Goal: Transaction & Acquisition: Obtain resource

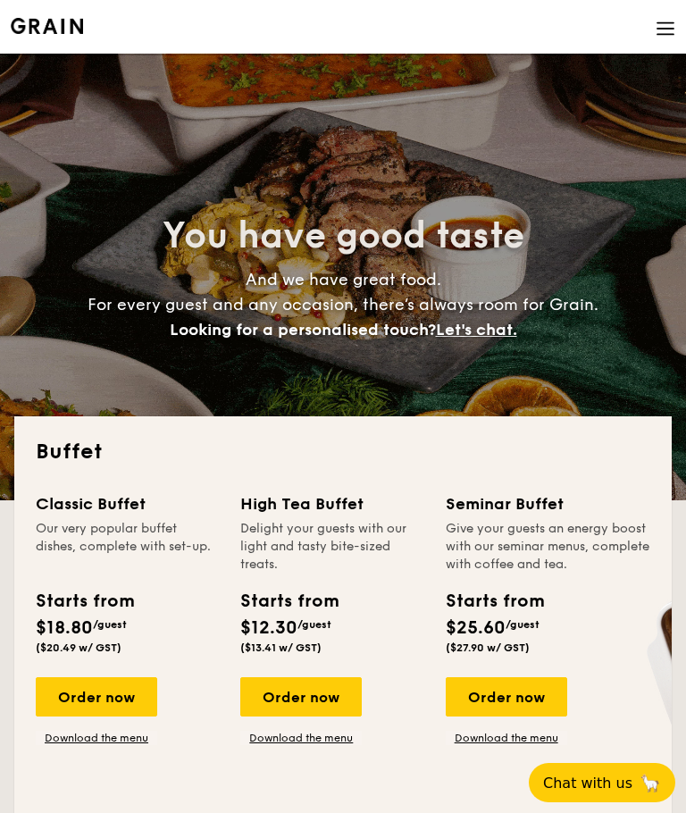
select select
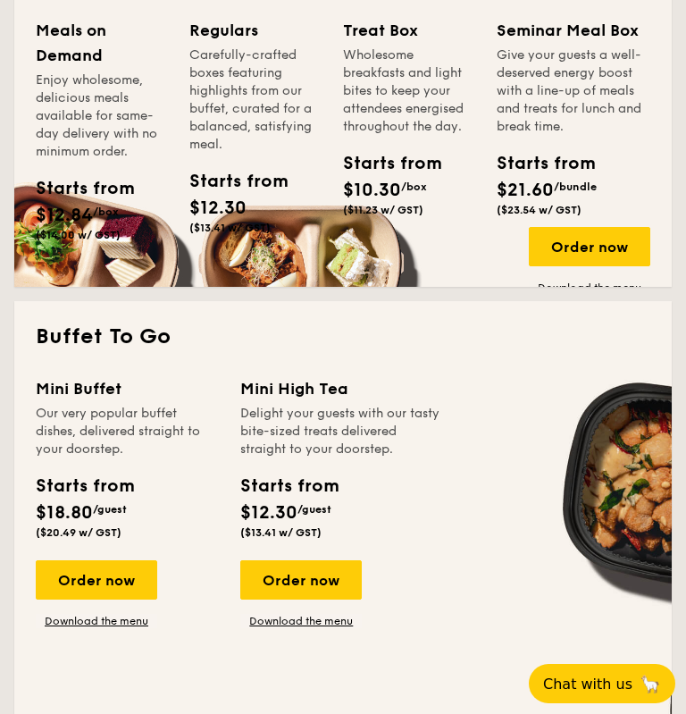
scroll to position [949, 0]
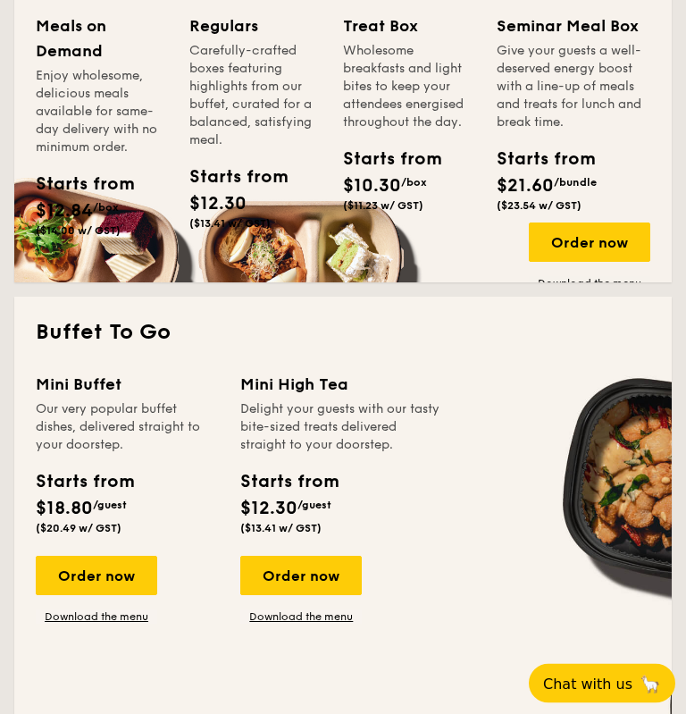
click at [77, 624] on link "Download the menu" at bounding box center [97, 617] width 122 height 14
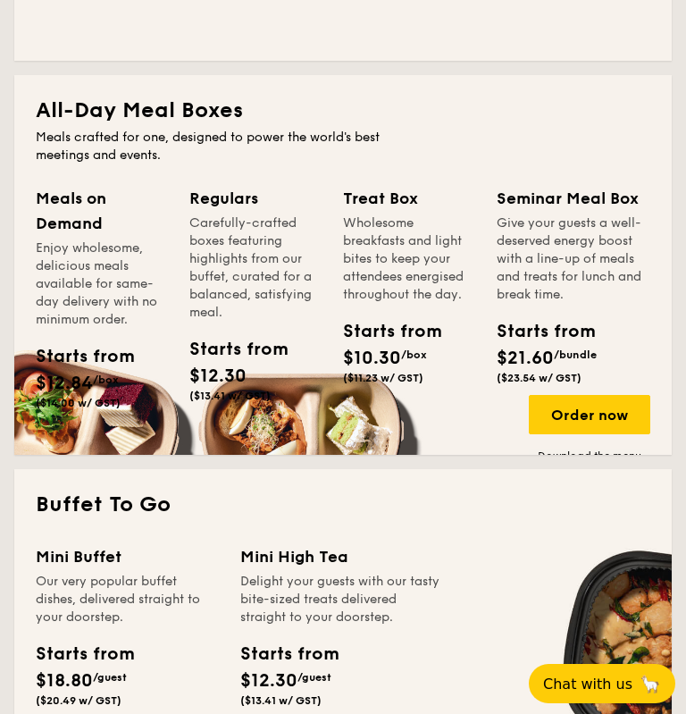
scroll to position [740, 0]
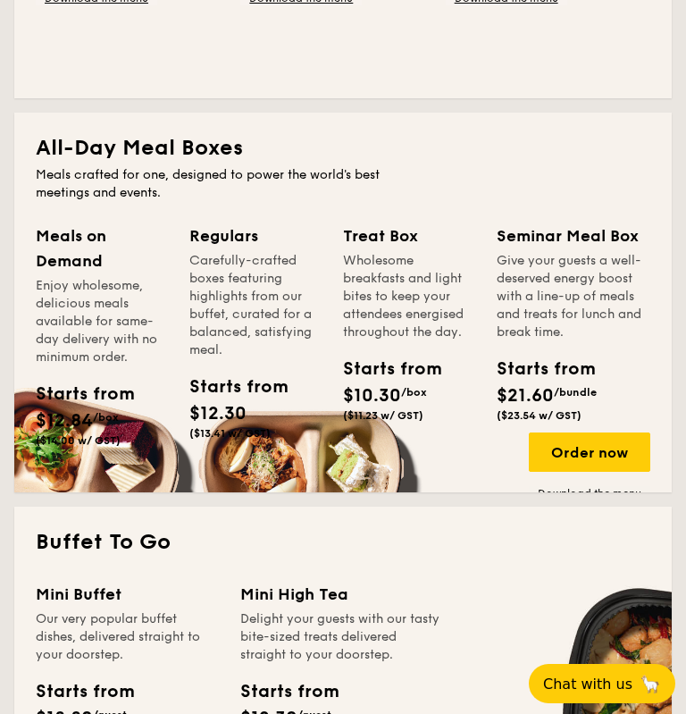
click at [214, 242] on div "Regulars" at bounding box center [255, 235] width 132 height 25
click at [217, 413] on span "$12.30" at bounding box center [217, 413] width 57 height 21
click at [230, 366] on div "Regulars Carefully-crafted boxes featuring highlights from our buffet, curated …" at bounding box center [255, 334] width 132 height 223
click at [230, 301] on div "Carefully-crafted boxes featuring highlights from our buffet, curated for a bal…" at bounding box center [255, 305] width 132 height 107
click at [214, 246] on div "Regulars" at bounding box center [255, 235] width 132 height 25
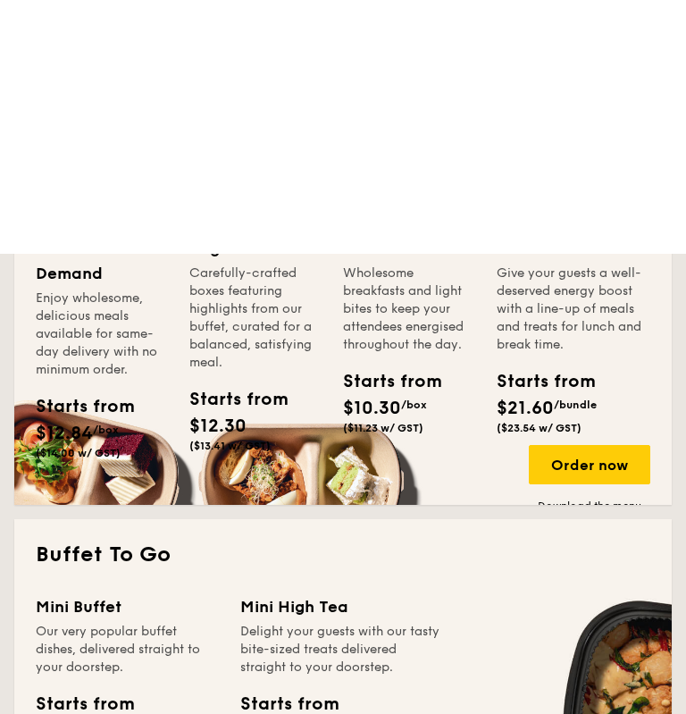
scroll to position [615, 0]
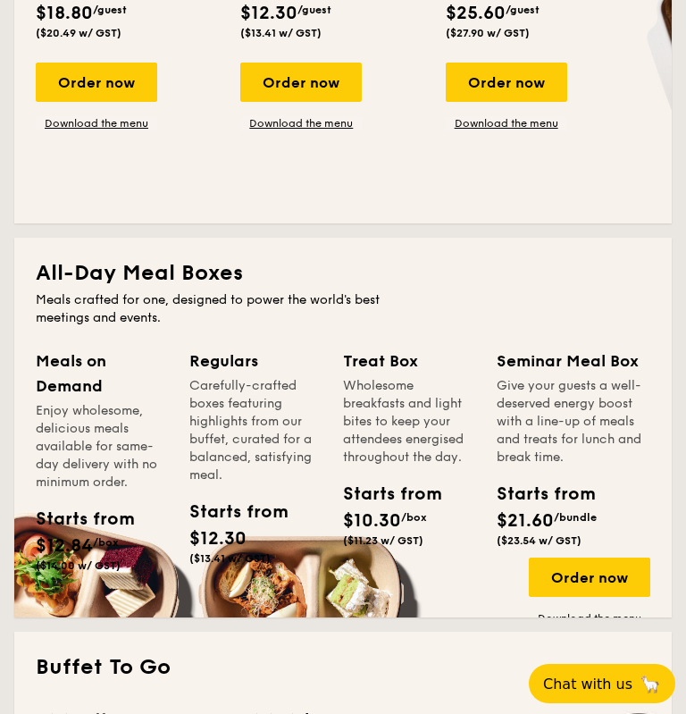
click at [260, 470] on div "Carefully-crafted boxes featuring highlights from our buffet, curated for a bal…" at bounding box center [255, 430] width 132 height 107
click at [242, 365] on div "Regulars" at bounding box center [255, 360] width 132 height 25
click at [73, 378] on div "Meals on Demand" at bounding box center [102, 373] width 132 height 50
click at [94, 465] on div "Enjoy wholesome, delicious meals available for same-day delivery with no minimu…" at bounding box center [102, 446] width 132 height 89
click at [88, 543] on span "$12.84" at bounding box center [64, 545] width 57 height 21
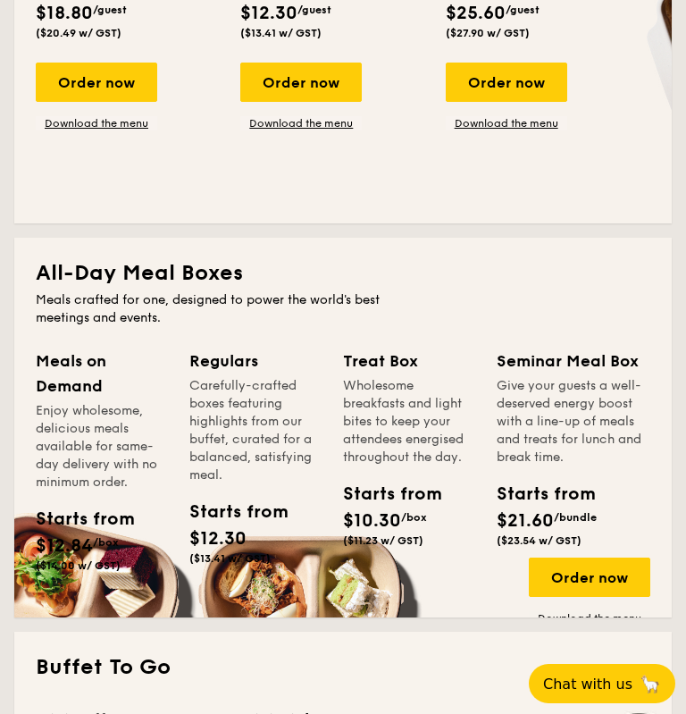
click at [71, 589] on div "Meals on Demand Enjoy wholesome, delicious meals available for same-day deliver…" at bounding box center [113, 484] width 154 height 273
click at [242, 424] on div "Carefully-crafted boxes featuring highlights from our buffet, curated for a bal…" at bounding box center [255, 430] width 132 height 107
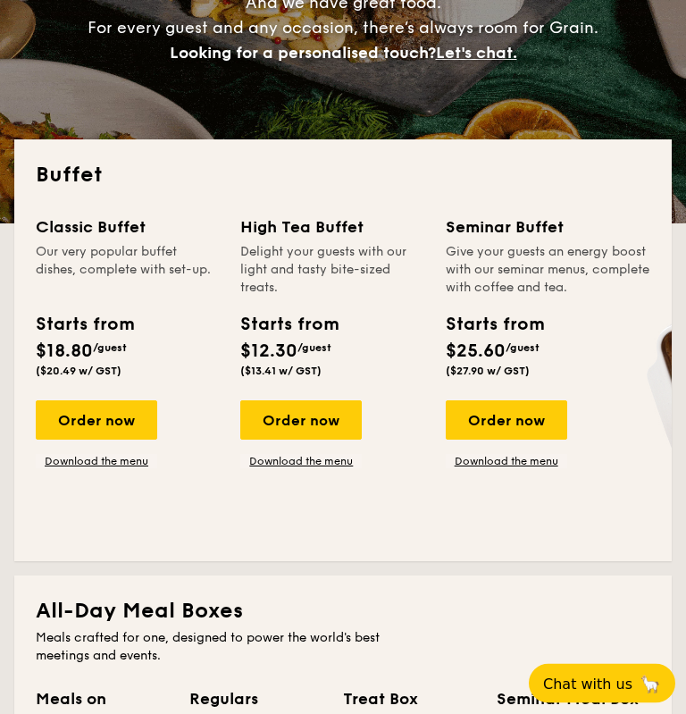
scroll to position [277, 0]
click at [72, 456] on link "Download the menu" at bounding box center [97, 461] width 122 height 14
